Goal: Task Accomplishment & Management: Manage account settings

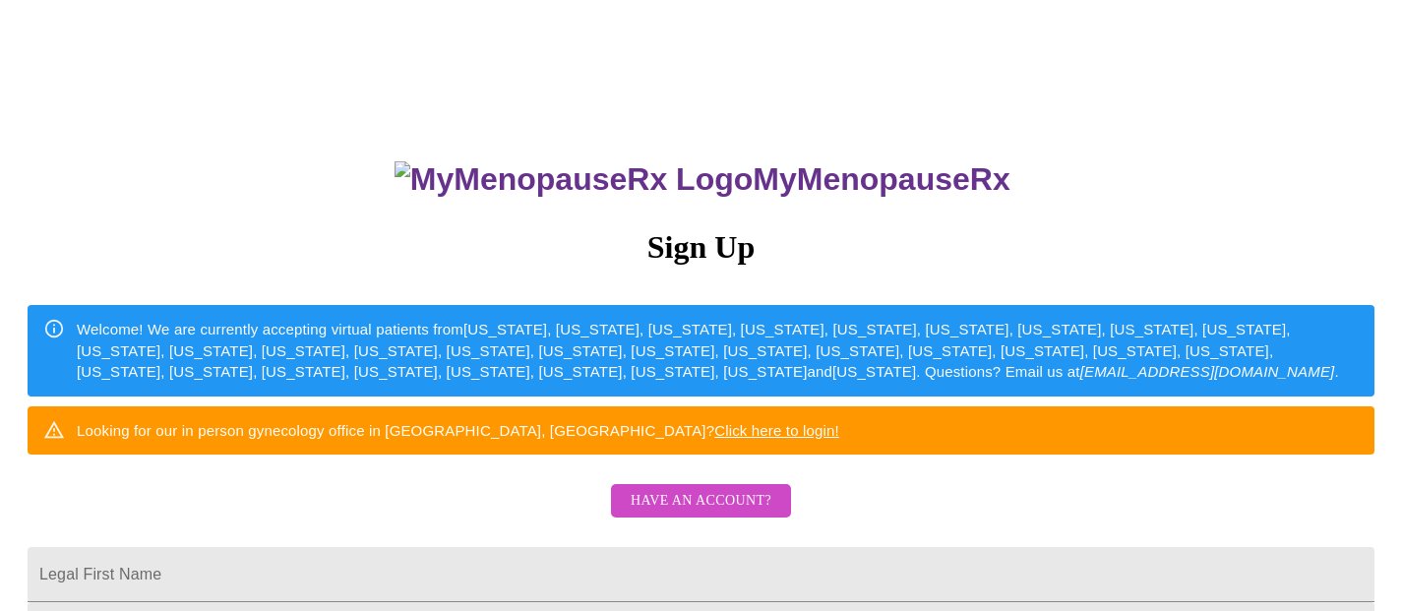
click at [688, 513] on span "Have an account?" at bounding box center [700, 501] width 141 height 25
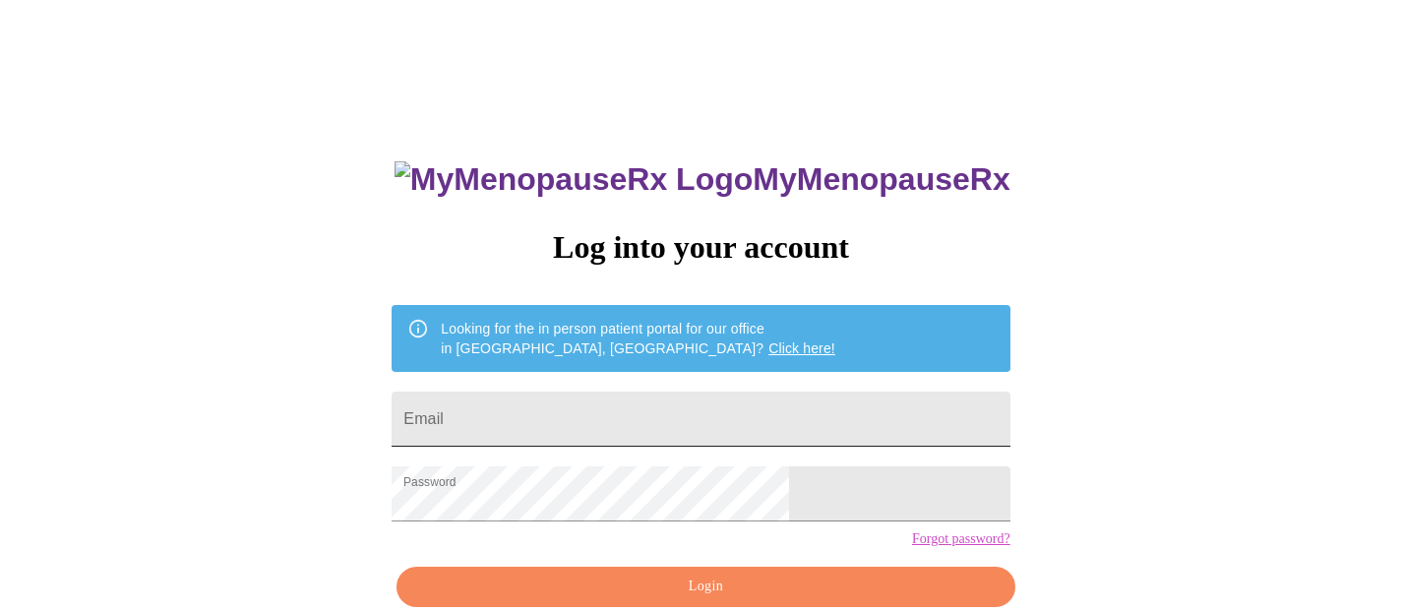
click at [655, 416] on input "Email" at bounding box center [700, 418] width 618 height 55
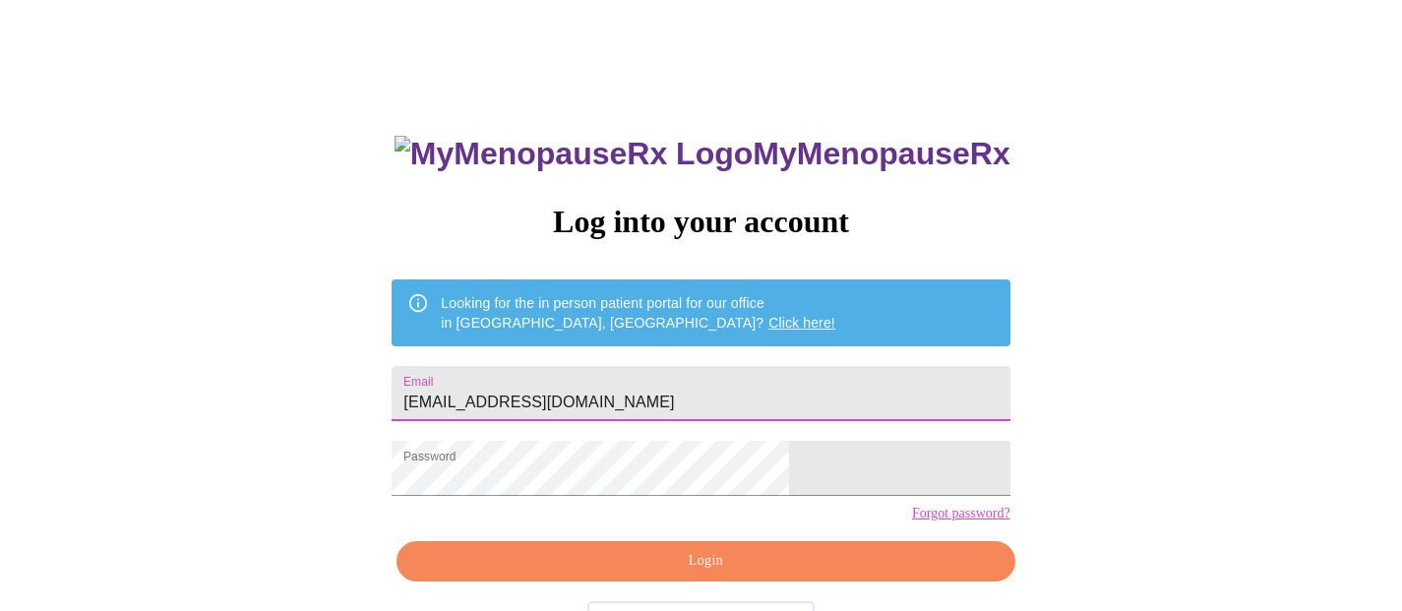
scroll to position [35, 0]
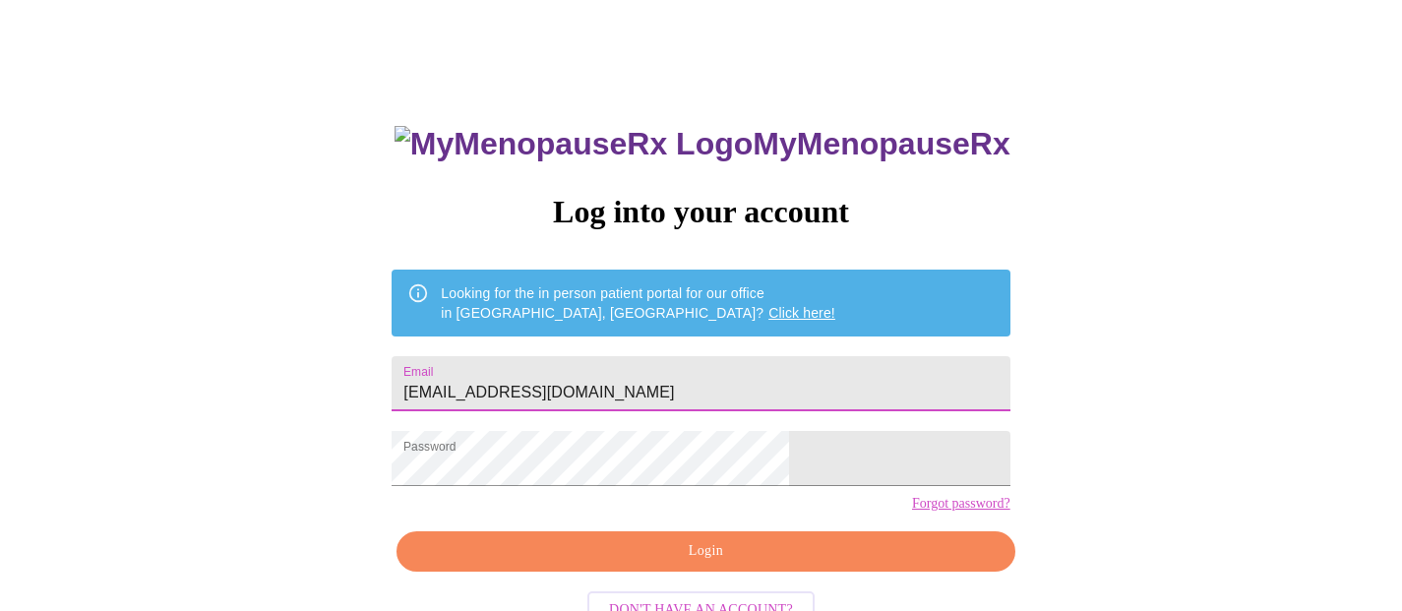
type input "[EMAIL_ADDRESS][DOMAIN_NAME]"
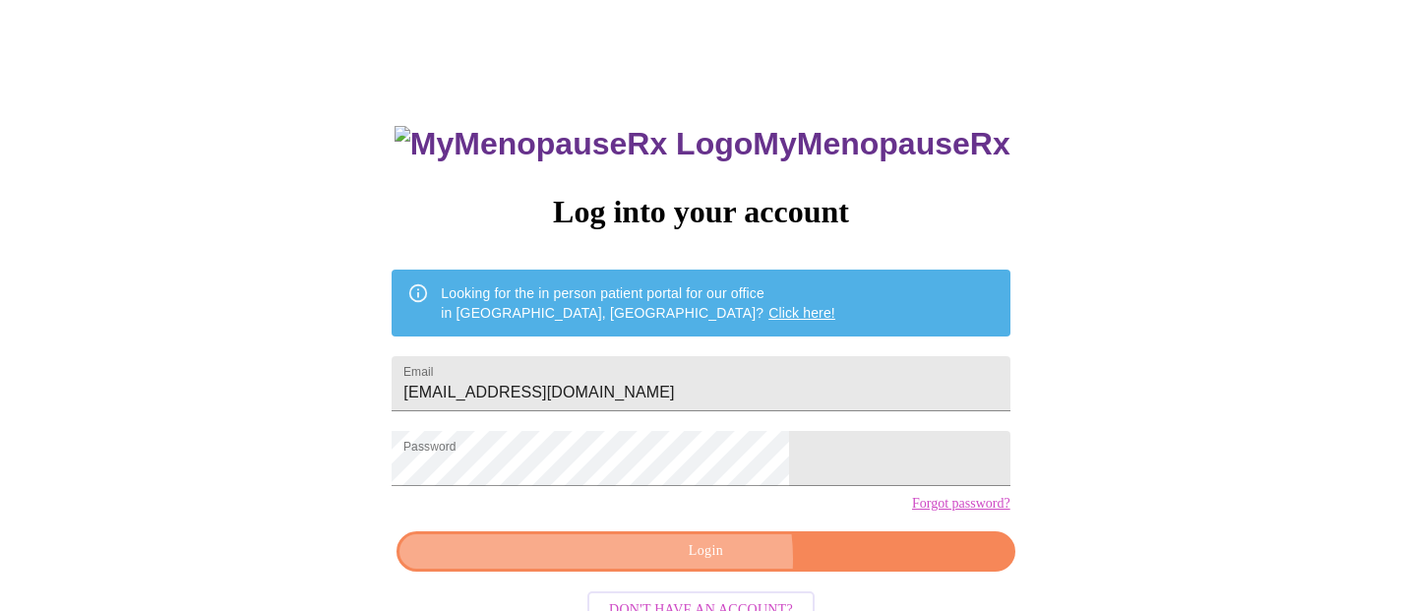
click at [697, 564] on span "Login" at bounding box center [705, 551] width 572 height 25
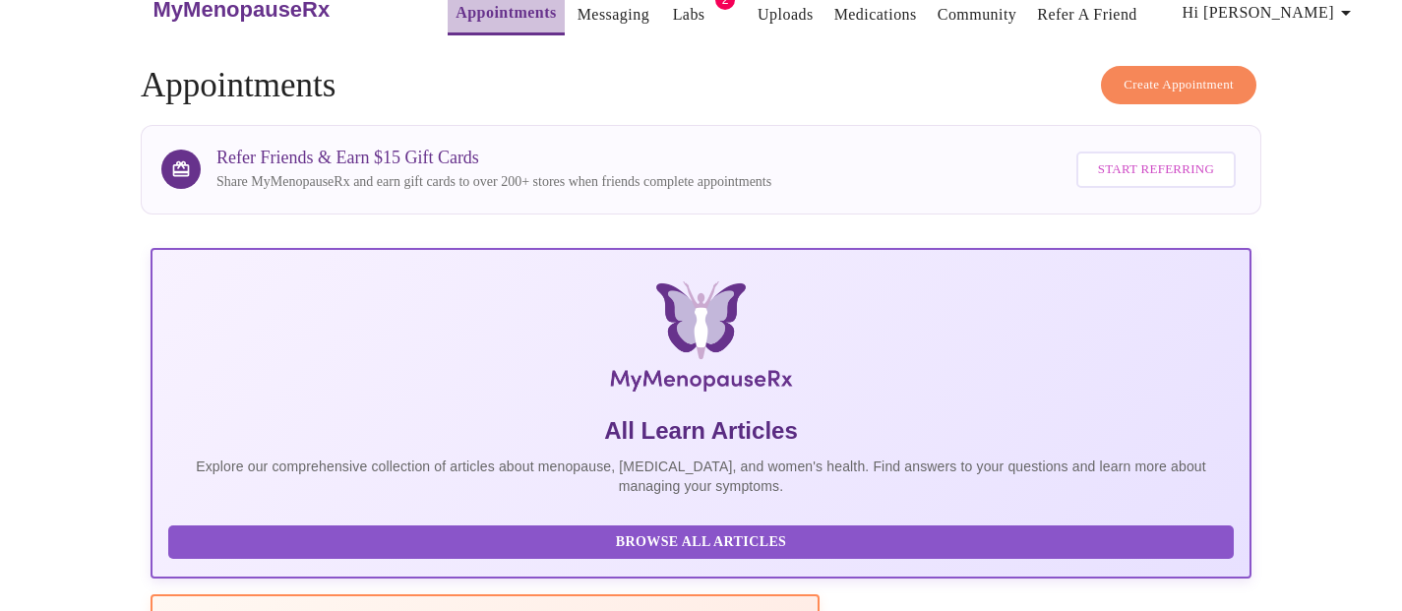
click at [480, 13] on link "Appointments" at bounding box center [505, 13] width 100 height 28
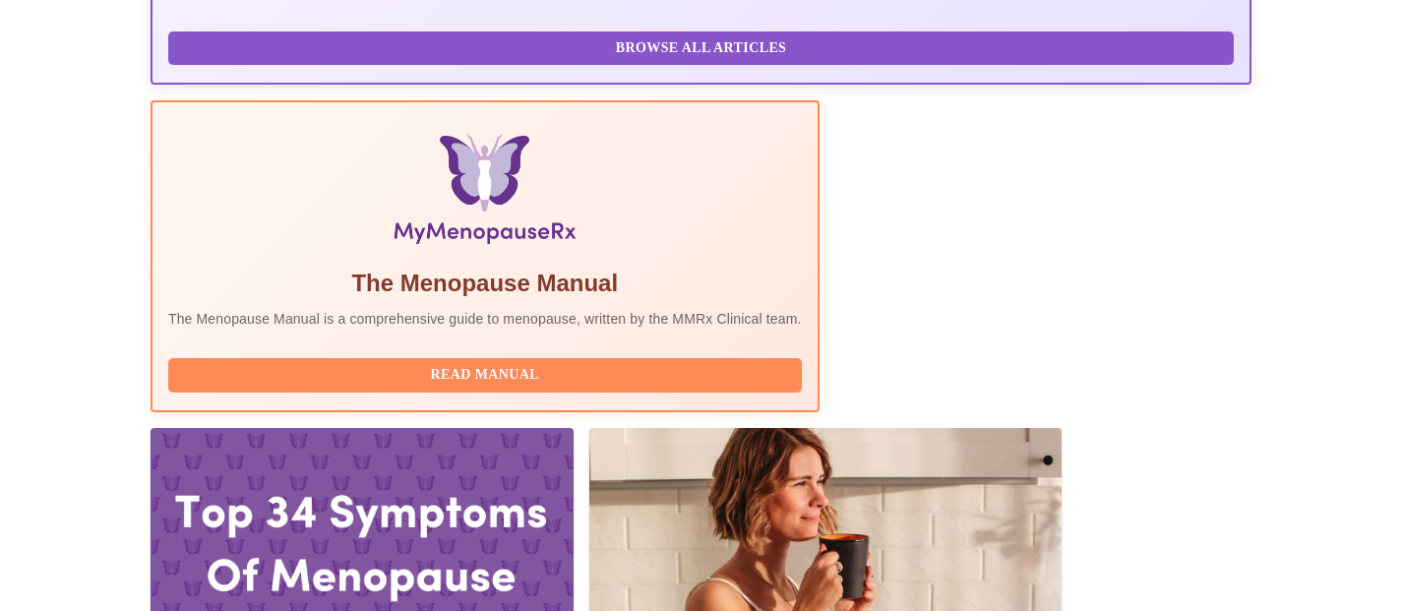
scroll to position [548, 0]
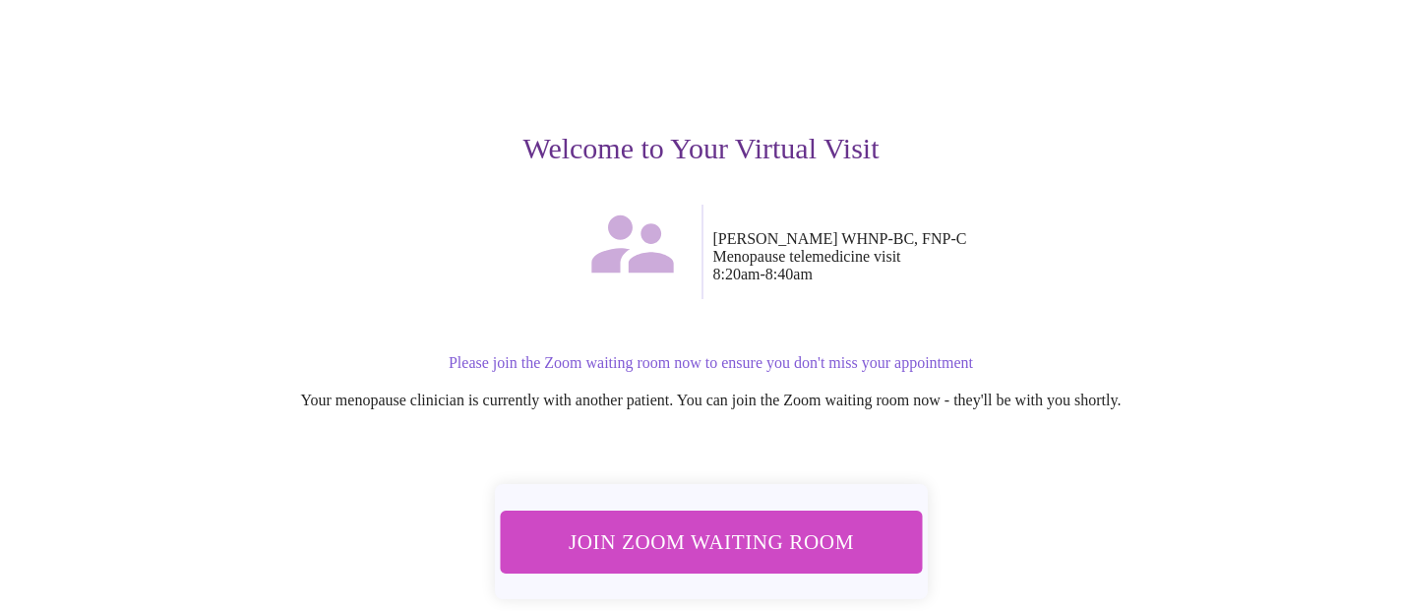
scroll to position [150, 0]
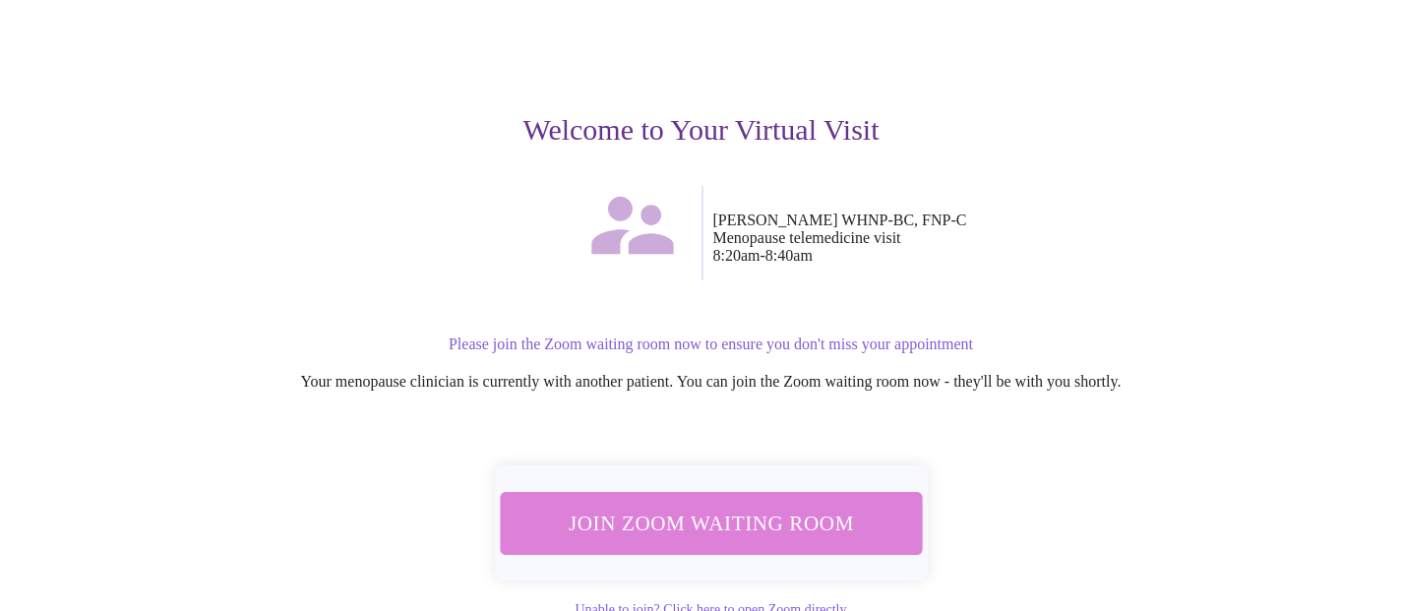
click at [768, 510] on span "Join Zoom Waiting Room" at bounding box center [710, 523] width 381 height 37
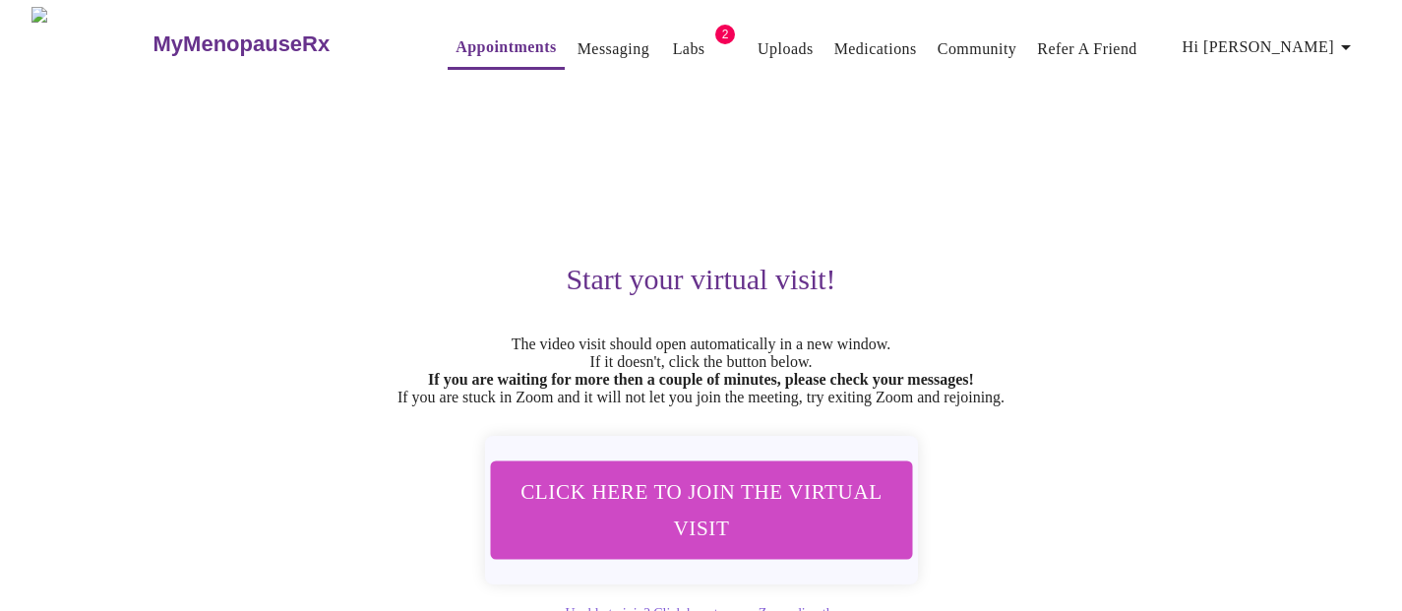
scroll to position [0, 0]
click at [1311, 43] on span "Hi [PERSON_NAME]" at bounding box center [1269, 48] width 175 height 28
click at [79, 43] on li "Settings" at bounding box center [45, 49] width 68 height 20
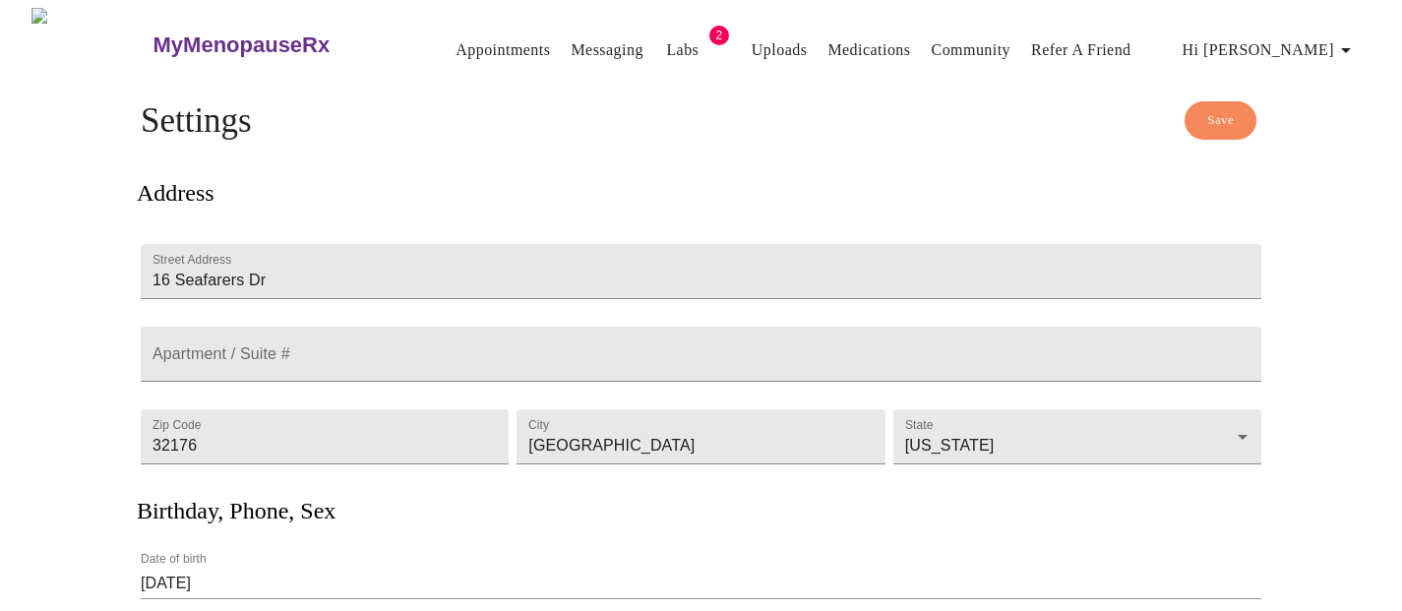
click at [1350, 48] on icon "button" at bounding box center [1346, 50] width 10 height 5
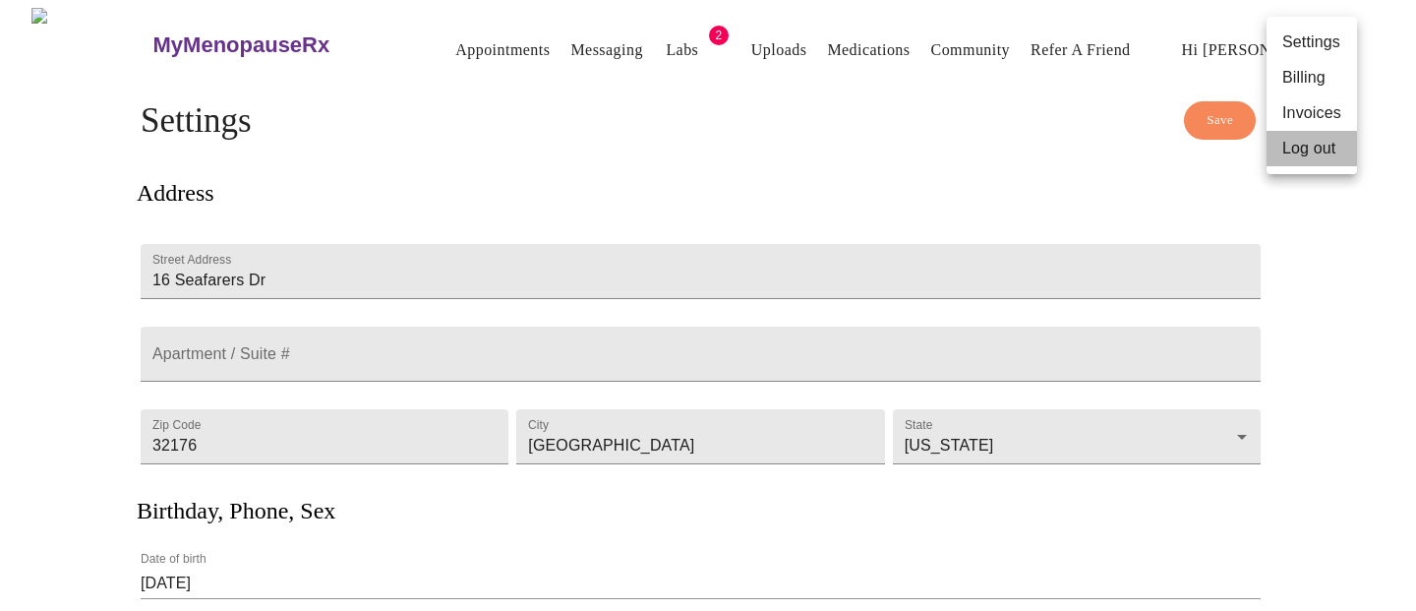
click at [1315, 147] on li "Log out" at bounding box center [1312, 148] width 90 height 35
